Goal: Task Accomplishment & Management: Manage account settings

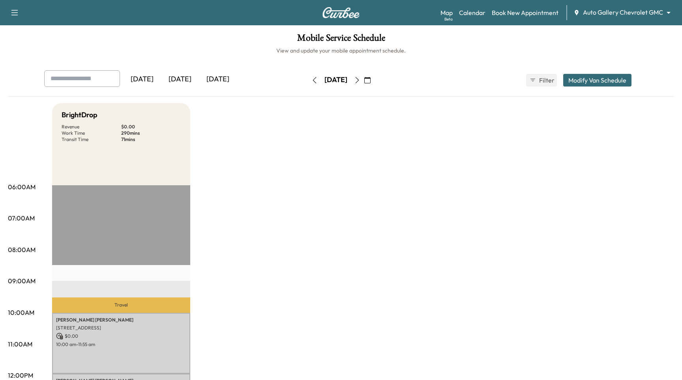
scroll to position [150, 0]
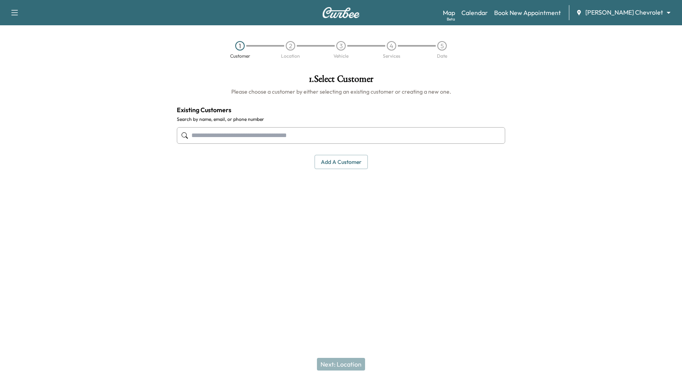
click at [638, 16] on body "Support Log Out Map Beta Calendar Book New Appointment [PERSON_NAME] Chevrolet …" at bounding box center [341, 190] width 682 height 380
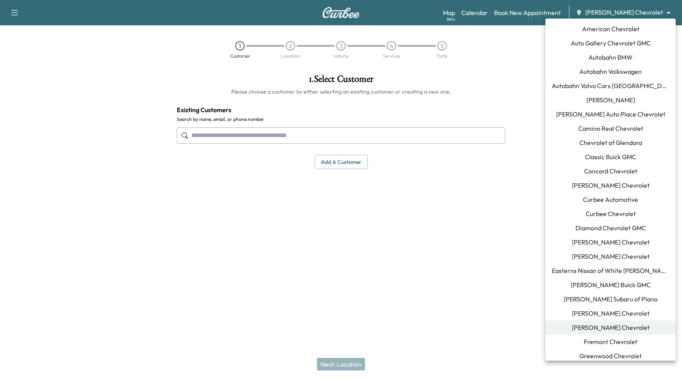
click at [17, 12] on div at bounding box center [341, 190] width 682 height 380
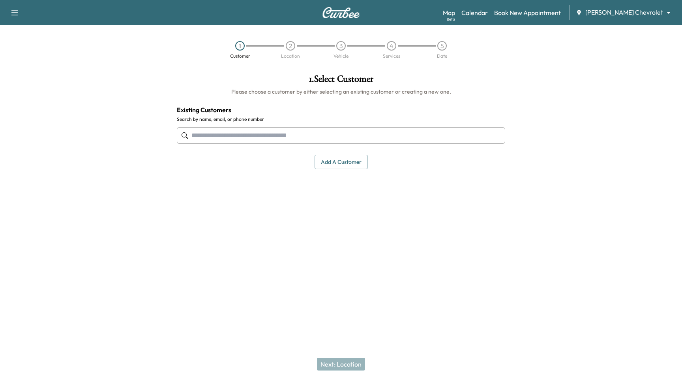
click at [15, 13] on div "American Chevrolet Auto Gallery Chevrolet GMC Autobahn BMW Autobahn Volkswagen …" at bounding box center [341, 190] width 682 height 380
click at [15, 13] on icon "button" at bounding box center [14, 12] width 9 height 9
click at [630, 12] on body "Support Log Out Map Beta Calendar Book New Appointment Fertitta Chevrolet *****…" at bounding box center [341, 190] width 682 height 380
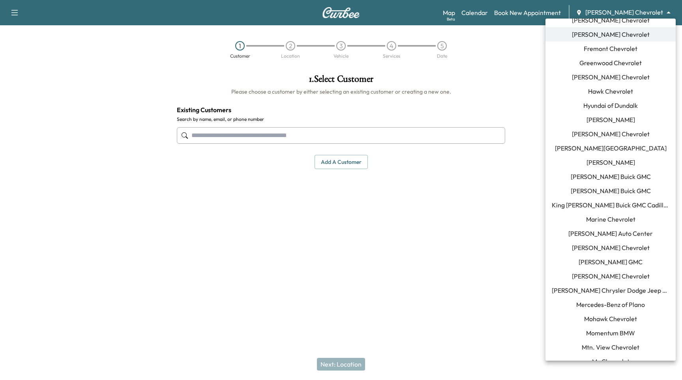
scroll to position [293, 0]
click at [628, 334] on span "Momentum BMW" at bounding box center [610, 331] width 49 height 9
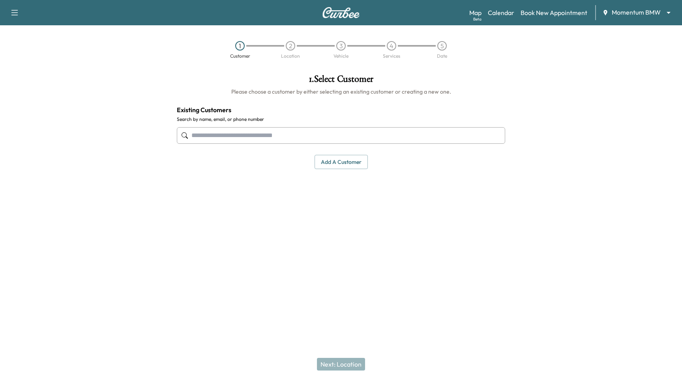
click at [256, 135] on input "text" at bounding box center [341, 135] width 328 height 17
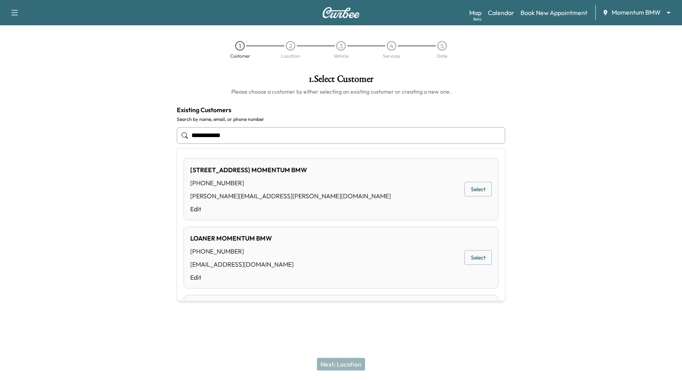
click at [409, 137] on input "**********" at bounding box center [341, 135] width 328 height 17
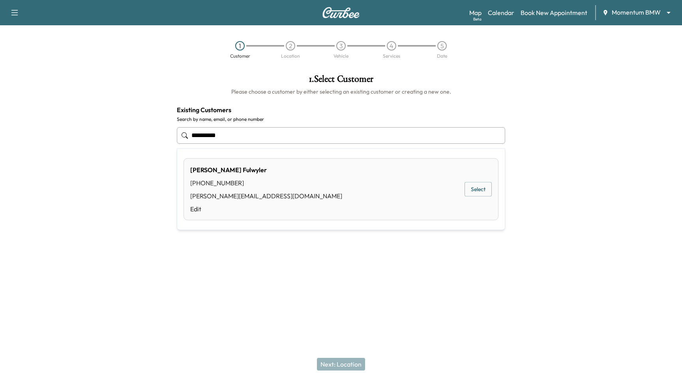
click at [493, 191] on div "Paul Fulwyler (661) 477-9974 paul@curbee.com Edit Select" at bounding box center [340, 189] width 315 height 62
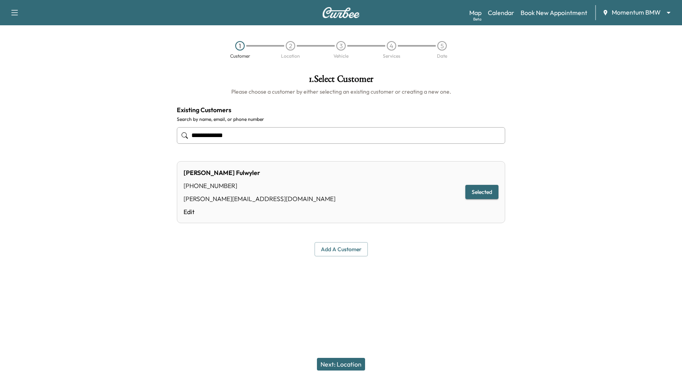
type input "**********"
click at [482, 191] on button "Selected" at bounding box center [481, 192] width 33 height 15
click at [352, 367] on button "Next: Location" at bounding box center [341, 363] width 48 height 13
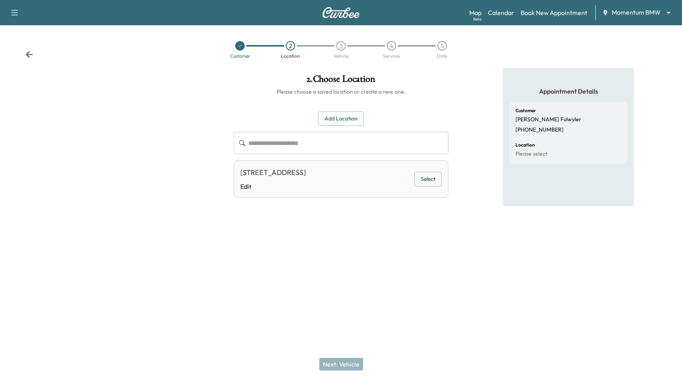
click at [427, 183] on button "Select" at bounding box center [427, 179] width 27 height 15
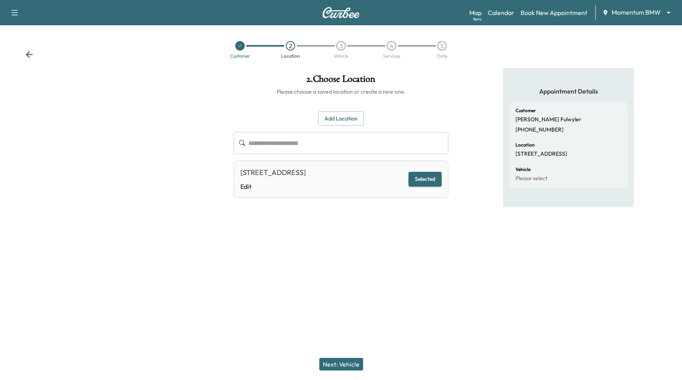
click at [345, 361] on button "Next: Vehicle" at bounding box center [341, 363] width 44 height 13
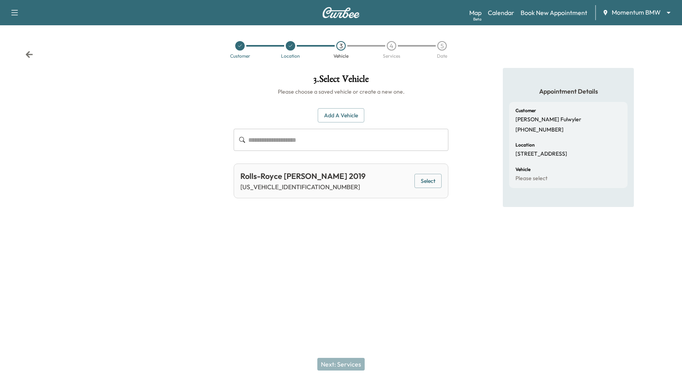
click at [435, 176] on button "Select" at bounding box center [427, 181] width 27 height 15
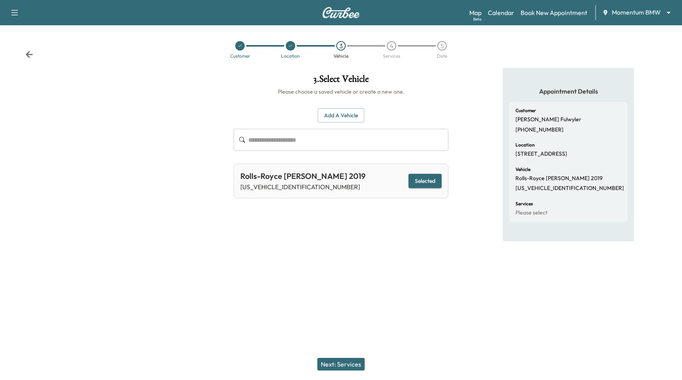
click at [344, 373] on div "Next: Services" at bounding box center [341, 364] width 682 height 32
drag, startPoint x: 346, startPoint y: 366, endPoint x: 327, endPoint y: 281, distance: 86.9
click at [346, 366] on button "Next: Services" at bounding box center [340, 363] width 47 height 13
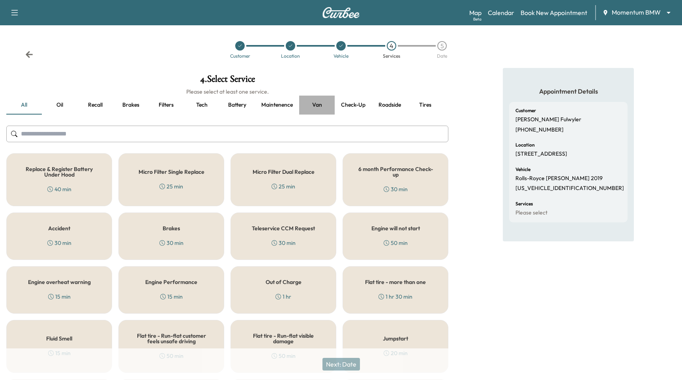
click at [321, 105] on button "Van" at bounding box center [317, 104] width 36 height 19
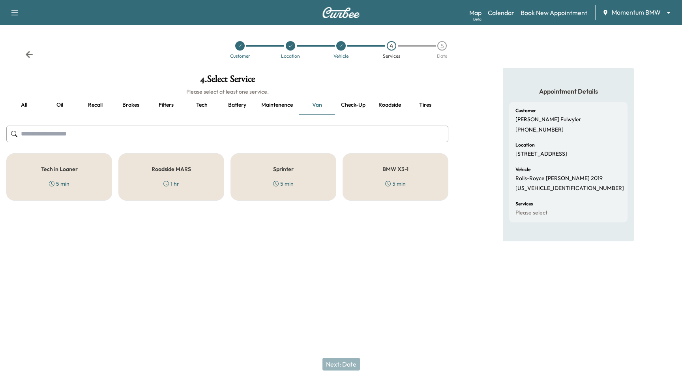
click at [307, 160] on div "Sprinter 5 min" at bounding box center [283, 176] width 106 height 47
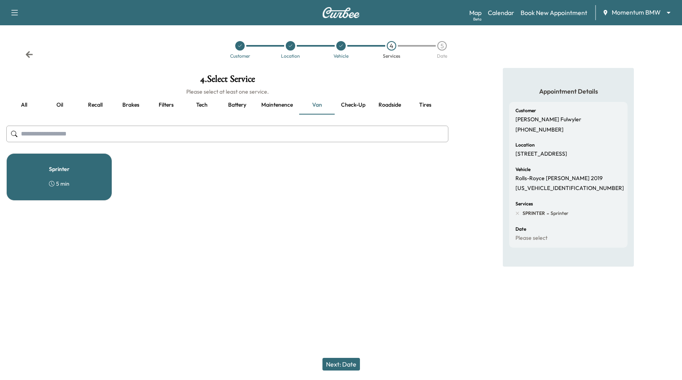
click at [341, 368] on button "Next: Date" at bounding box center [340, 363] width 37 height 13
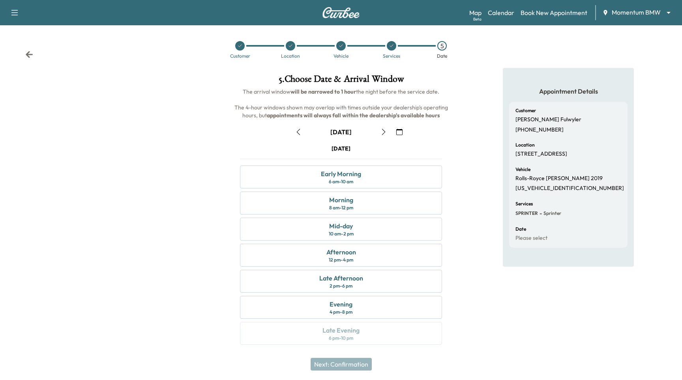
click at [297, 129] on icon "button" at bounding box center [298, 132] width 6 height 6
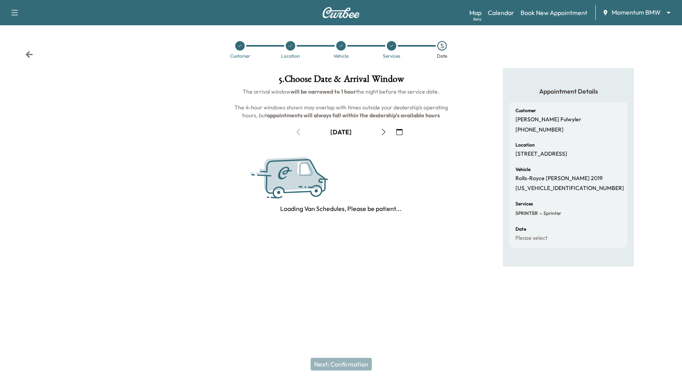
click at [297, 129] on div "September 18" at bounding box center [341, 131] width 99 height 13
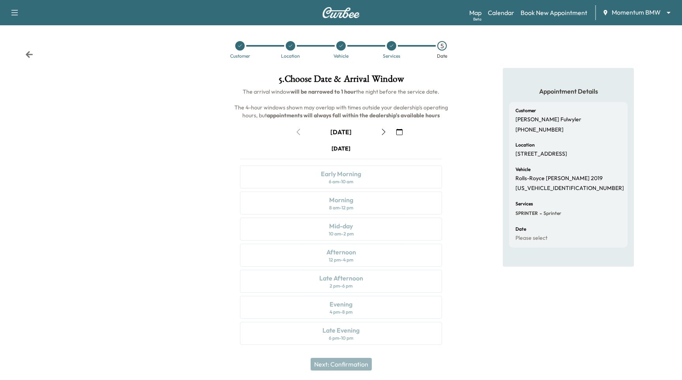
click at [297, 129] on div "September 18" at bounding box center [341, 131] width 99 height 13
click at [385, 131] on icon "button" at bounding box center [383, 132] width 6 height 6
click at [394, 49] on div at bounding box center [391, 45] width 51 height 9
click at [388, 48] on div at bounding box center [391, 45] width 9 height 9
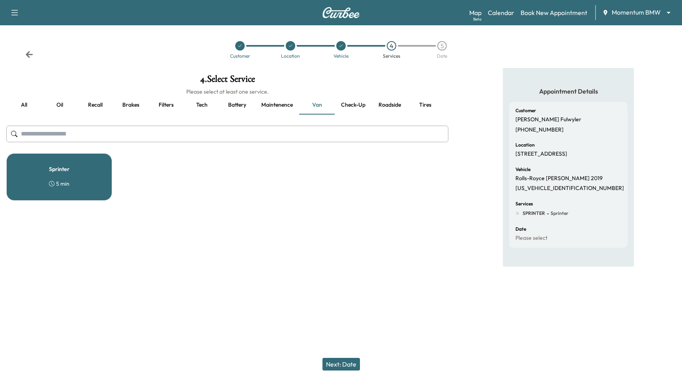
click at [92, 173] on div "Sprinter 5 min" at bounding box center [59, 176] width 106 height 47
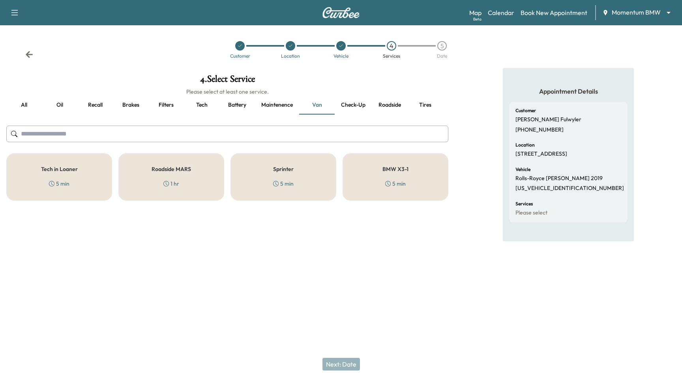
click at [297, 193] on div "Sprinter 5 min" at bounding box center [283, 176] width 106 height 47
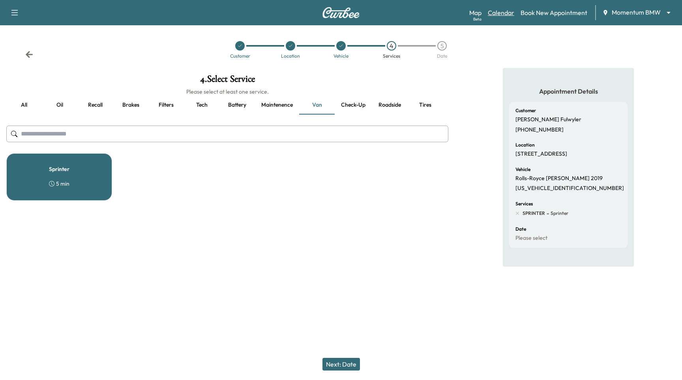
click at [503, 14] on link "Calendar" at bounding box center [501, 12] width 26 height 9
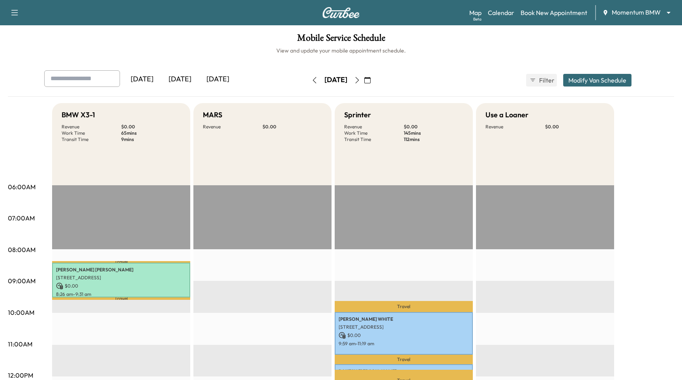
click at [360, 79] on icon "button" at bounding box center [357, 80] width 6 height 6
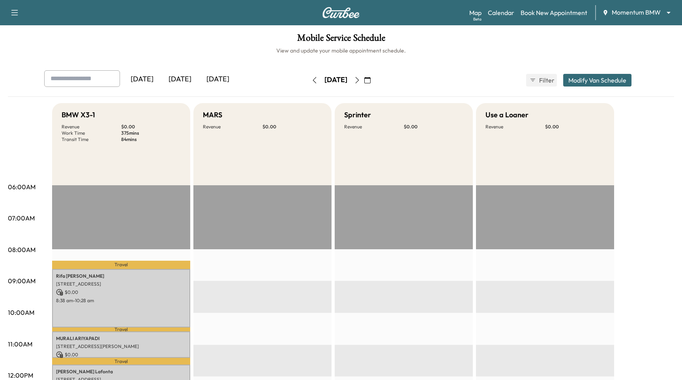
scroll to position [275, 0]
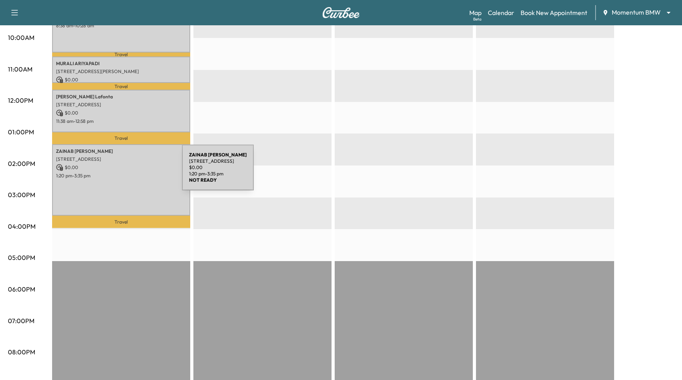
click at [122, 171] on div "ZAINAB BANATWALA 8023 Dragonfly Dr, Richmond, TX 77469, USA $ 0.00 1:20 pm - 3:…" at bounding box center [121, 180] width 138 height 72
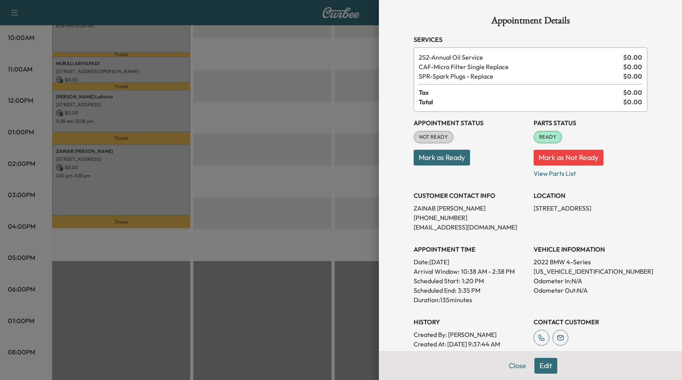
click at [548, 368] on button "Edit" at bounding box center [545, 365] width 23 height 16
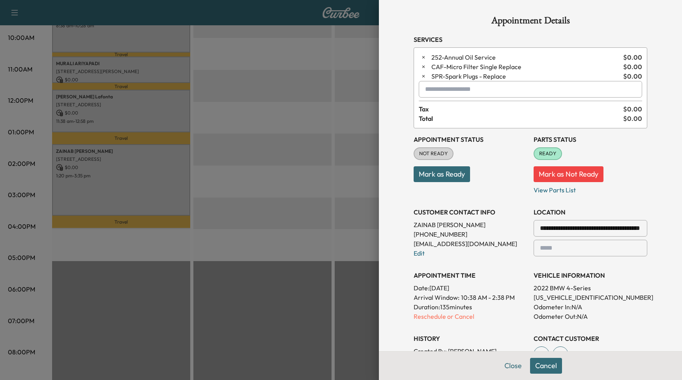
click at [456, 95] on input "text" at bounding box center [530, 89] width 223 height 17
type input "******"
click at [476, 91] on input "******" at bounding box center [530, 89] width 223 height 17
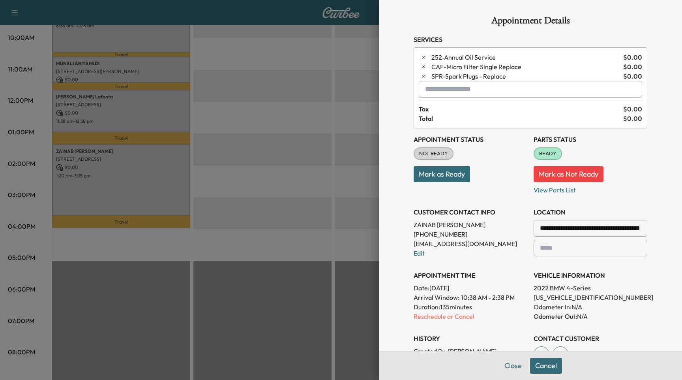
drag, startPoint x: 293, startPoint y: 127, endPoint x: 313, endPoint y: 116, distance: 23.1
click at [293, 127] on div at bounding box center [341, 190] width 682 height 380
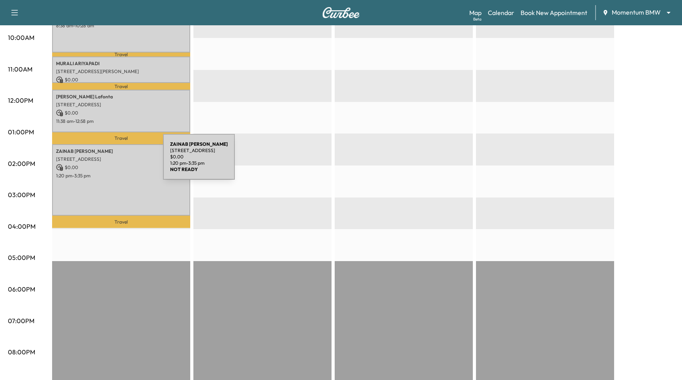
click at [104, 161] on p "8023 Dragonfly Dr, Richmond, TX 77469, USA" at bounding box center [121, 159] width 130 height 6
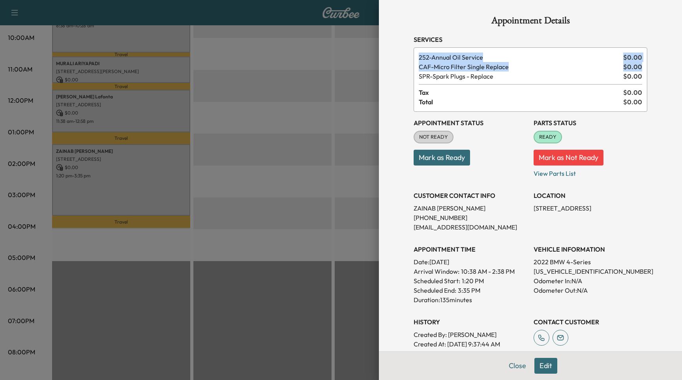
drag, startPoint x: 418, startPoint y: 57, endPoint x: 495, endPoint y: 82, distance: 81.0
click at [495, 82] on div "252 - Annual Oil Service $ 0.00 CAF - Micro Filter Single Replace $ 0.00 SPR - …" at bounding box center [530, 79] width 234 height 64
copy div "252 - Annual Oil Service $ 0.00 CAF - Micro Filter Single Replace $ 0.00"
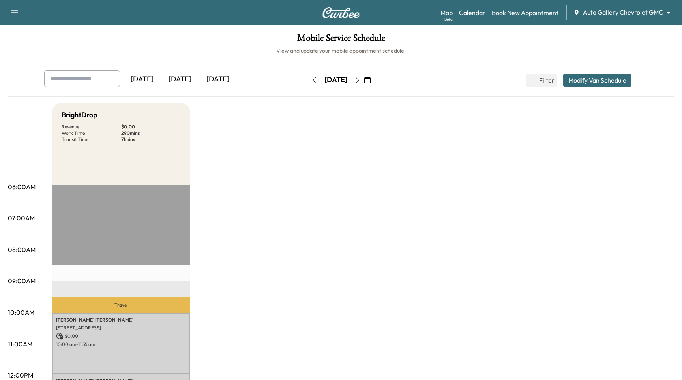
scroll to position [150, 0]
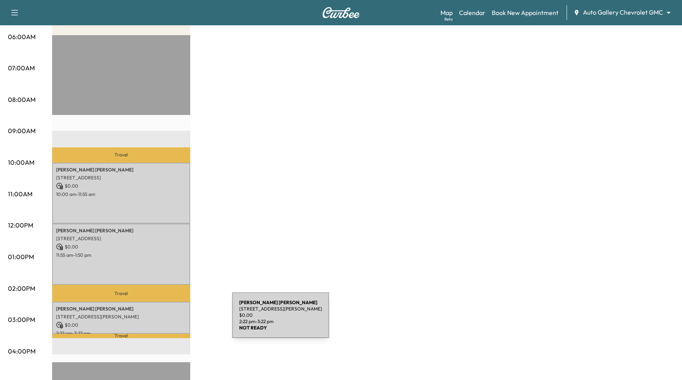
click at [173, 320] on div "Mike Shand 803 New Franklin Rd, LaGrange, GA 30240, USA $ 0.00 2:22 pm - 3:22 pm" at bounding box center [121, 317] width 138 height 32
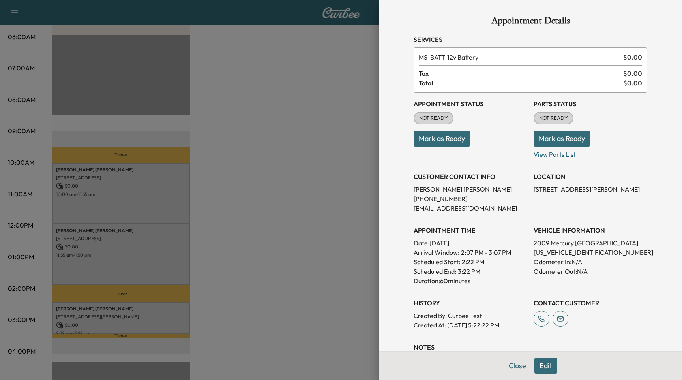
click at [322, 163] on div at bounding box center [341, 190] width 682 height 380
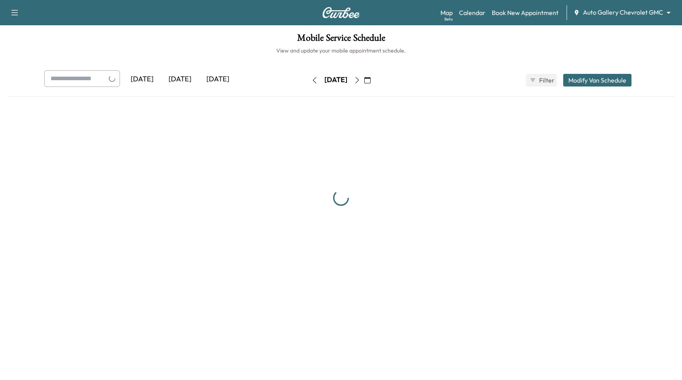
click at [622, 11] on body "Support Log Out Map Beta Calendar Book New Appointment Auto Gallery Chevrolet G…" at bounding box center [341, 190] width 682 height 380
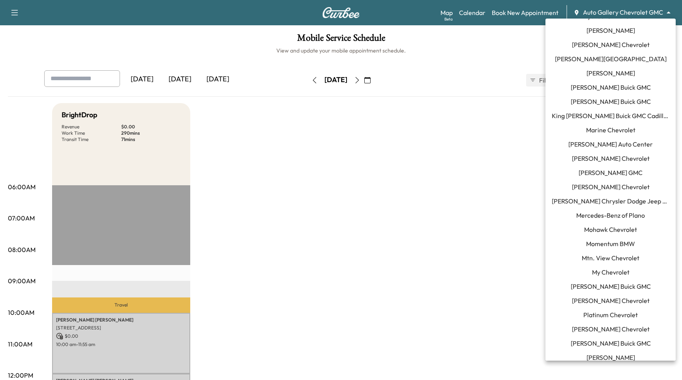
scroll to position [472, 0]
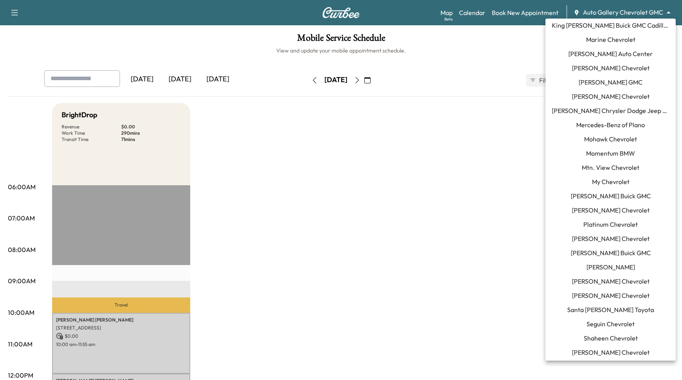
click at [613, 150] on span "Momentum BMW" at bounding box center [610, 152] width 49 height 9
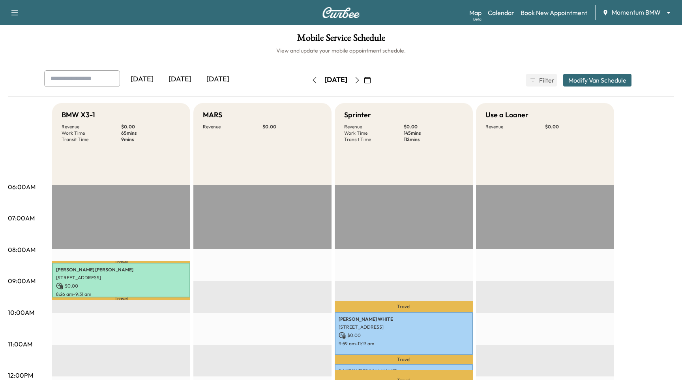
click at [364, 76] on button "button" at bounding box center [356, 80] width 13 height 13
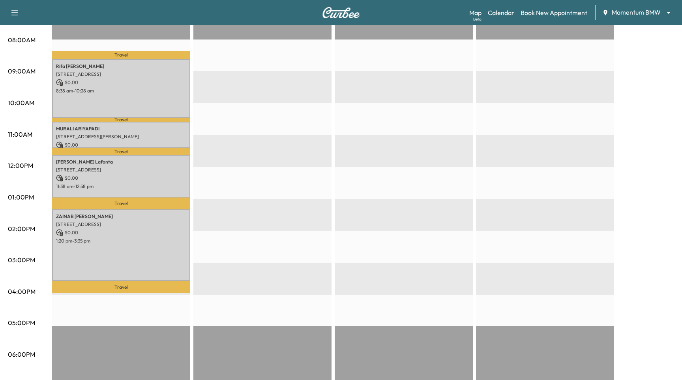
scroll to position [323, 0]
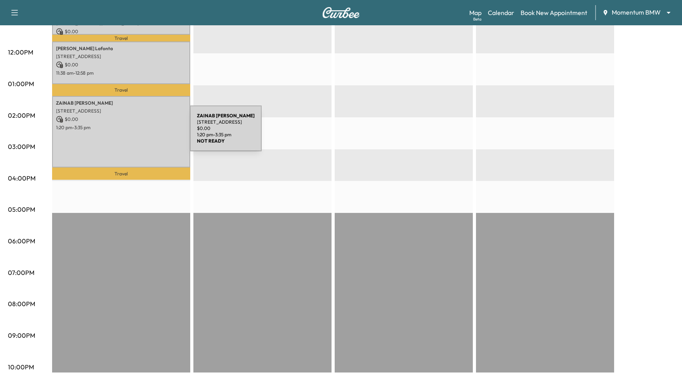
click at [131, 133] on div "[PERSON_NAME] [STREET_ADDRESS] $ 0.00 1:20 pm - 3:35 pm" at bounding box center [121, 132] width 138 height 72
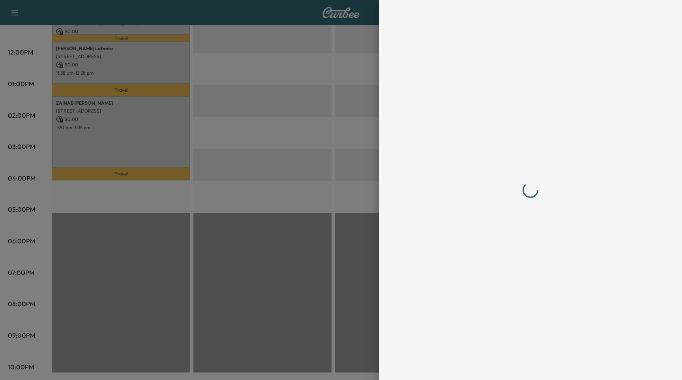
click at [238, 163] on div at bounding box center [341, 190] width 682 height 380
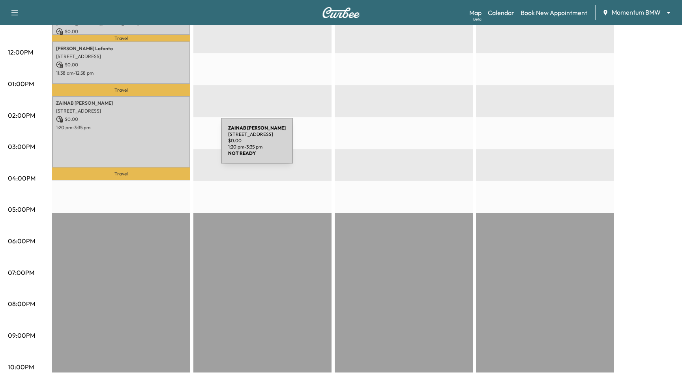
click at [162, 145] on div "ZAINAB BANATWALA 8023 Dragonfly Dr, Richmond, TX 77469, USA $ 0.00 1:20 pm - 3:…" at bounding box center [121, 132] width 138 height 72
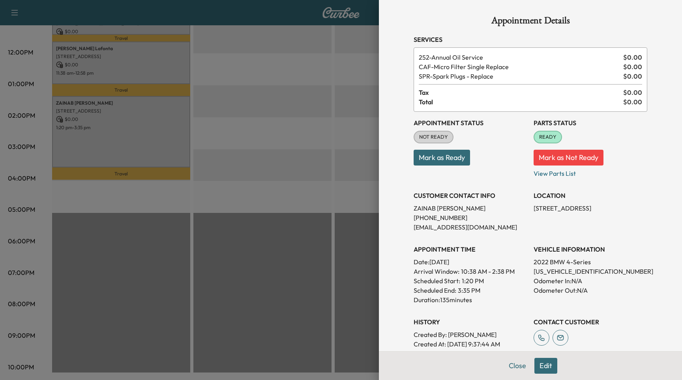
click at [554, 364] on button "Edit" at bounding box center [545, 365] width 23 height 16
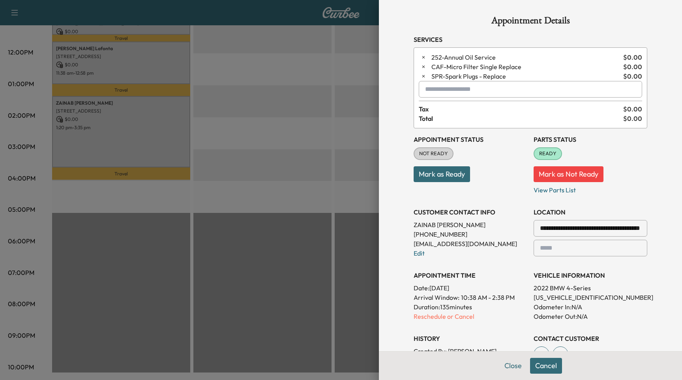
click at [465, 91] on input "text" at bounding box center [530, 89] width 223 height 17
type input "********"
click at [354, 72] on div at bounding box center [341, 190] width 682 height 380
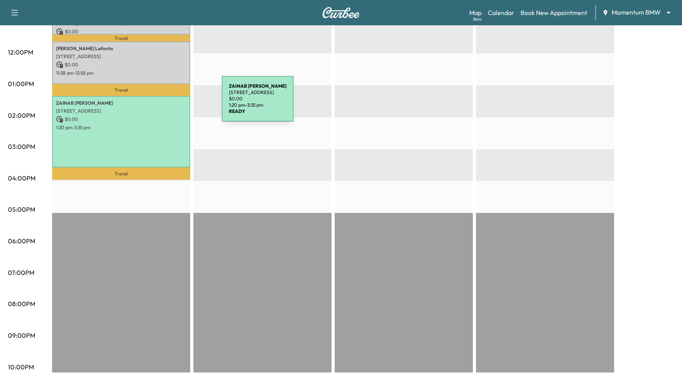
click at [163, 103] on p "ZAINAB BANATWALA" at bounding box center [121, 103] width 130 height 6
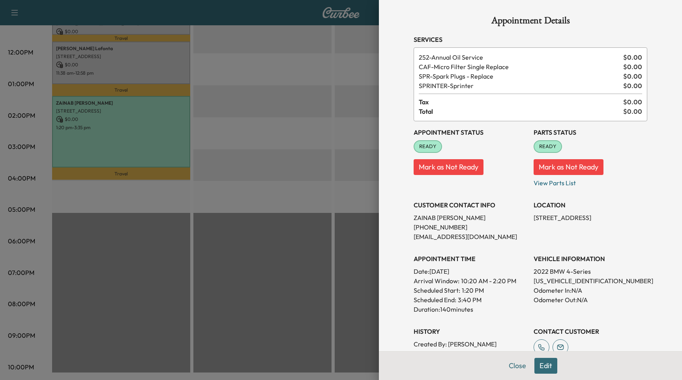
click at [254, 75] on div at bounding box center [341, 190] width 682 height 380
